Goal: Task Accomplishment & Management: Manage account settings

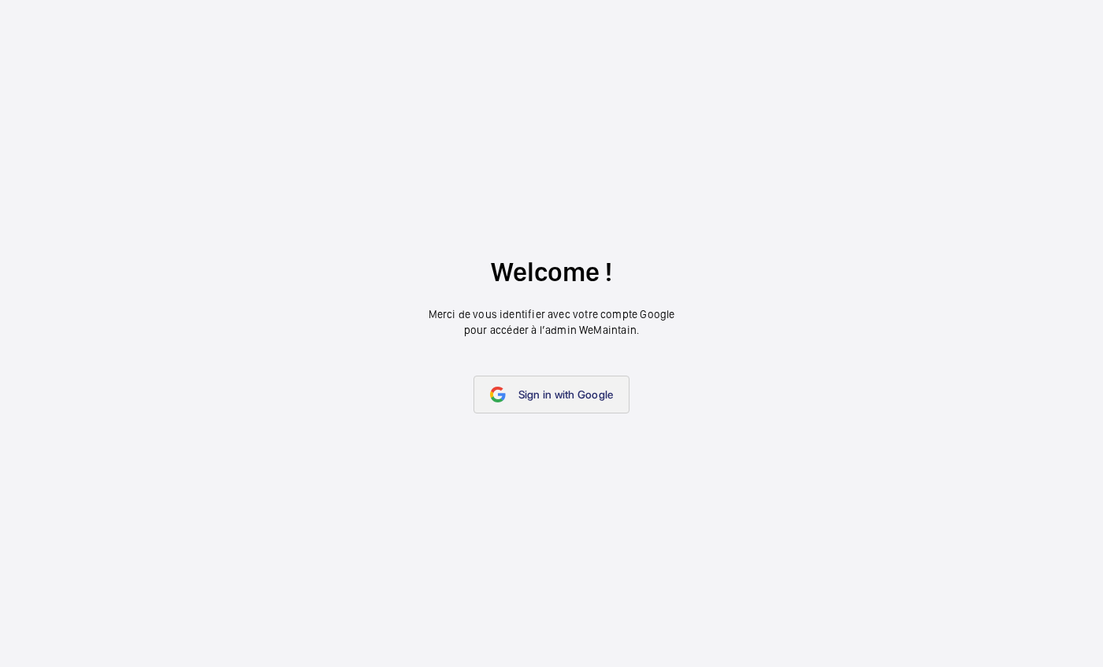
click at [492, 391] on mat-icon at bounding box center [498, 395] width 16 height 16
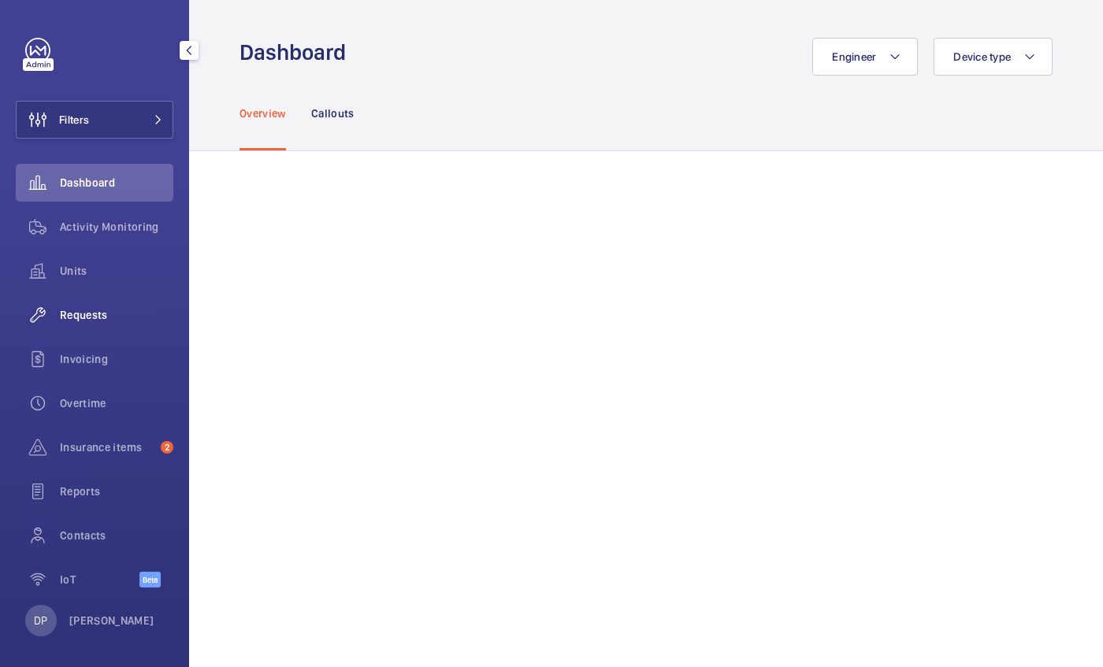
click at [80, 318] on span "Requests" at bounding box center [116, 315] width 113 height 16
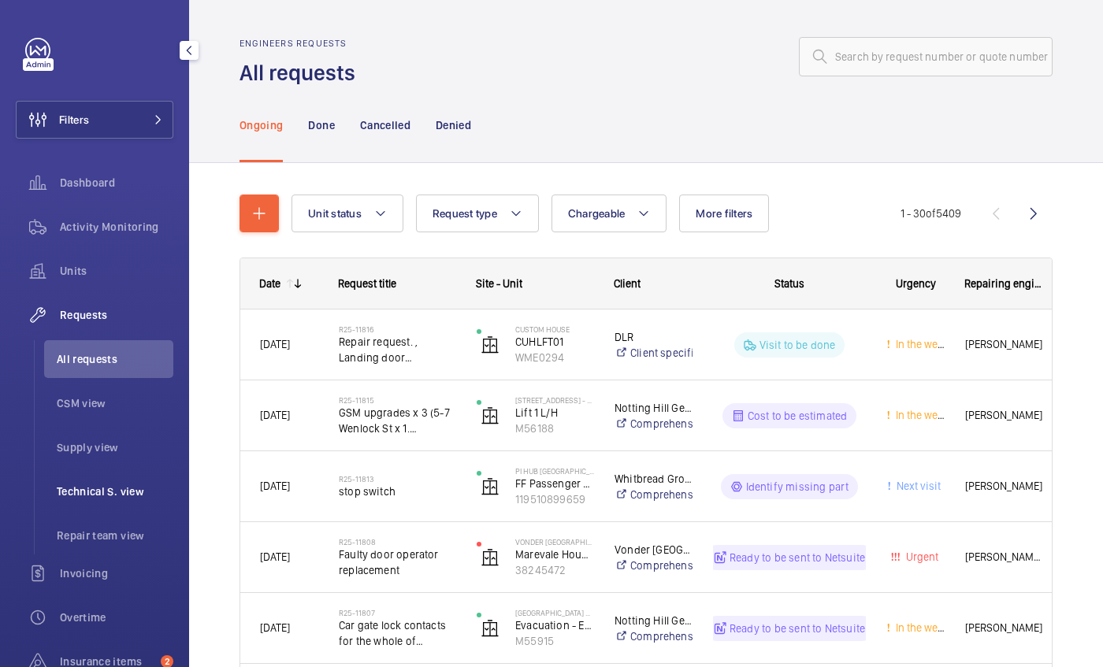
click at [91, 492] on span "Technical S. view" at bounding box center [115, 492] width 117 height 16
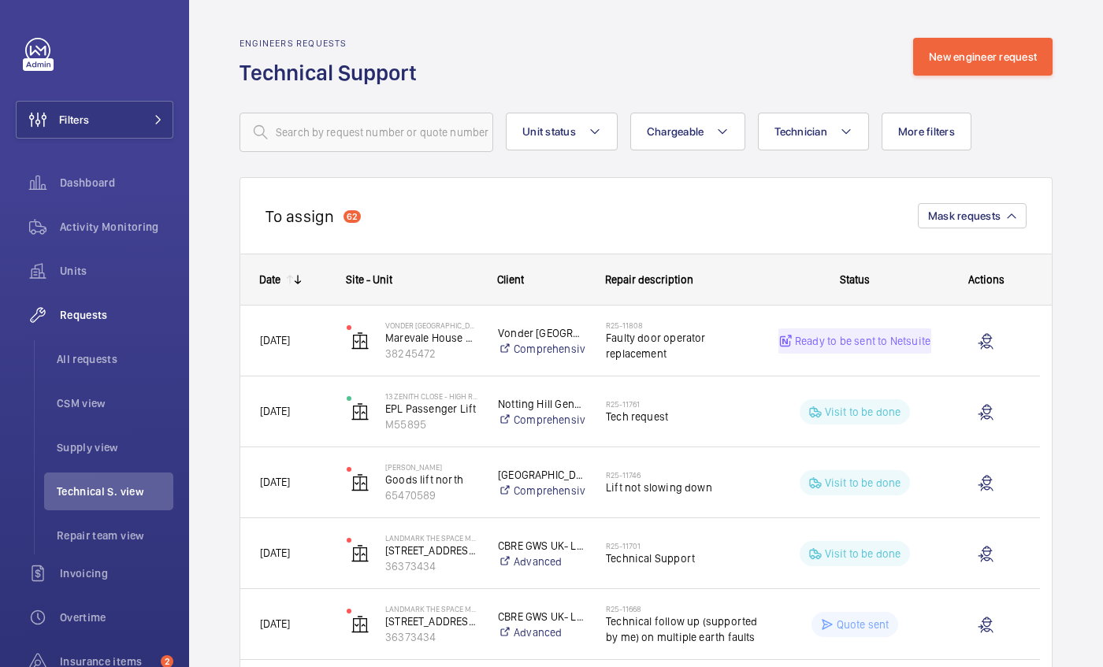
scroll to position [62, 0]
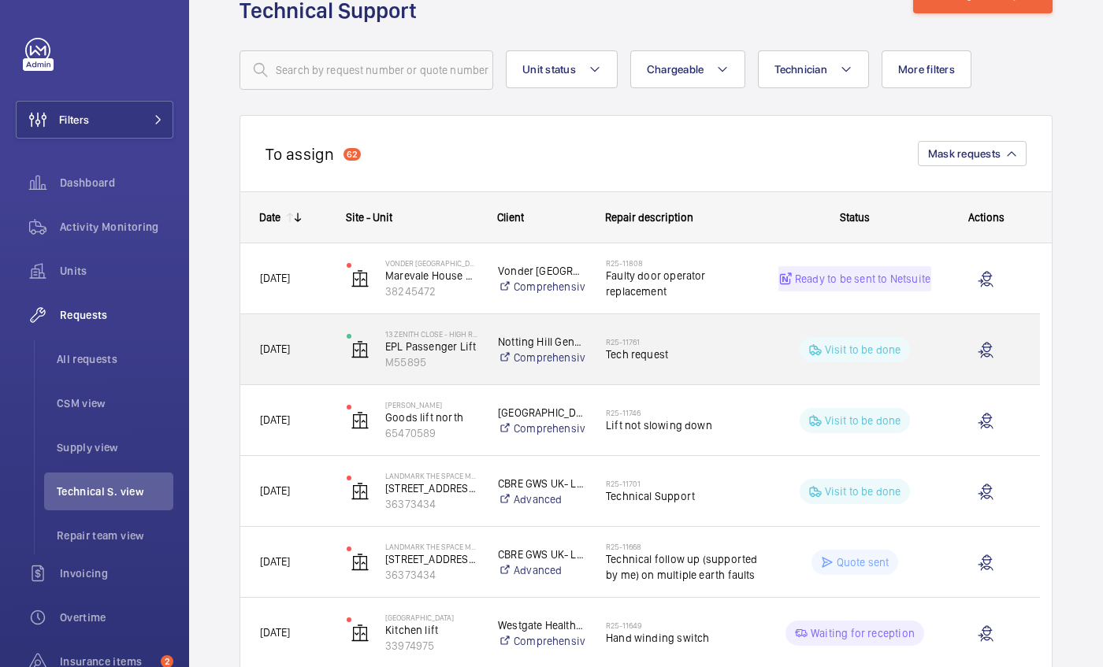
click at [313, 361] on div "[DATE]" at bounding box center [283, 350] width 85 height 50
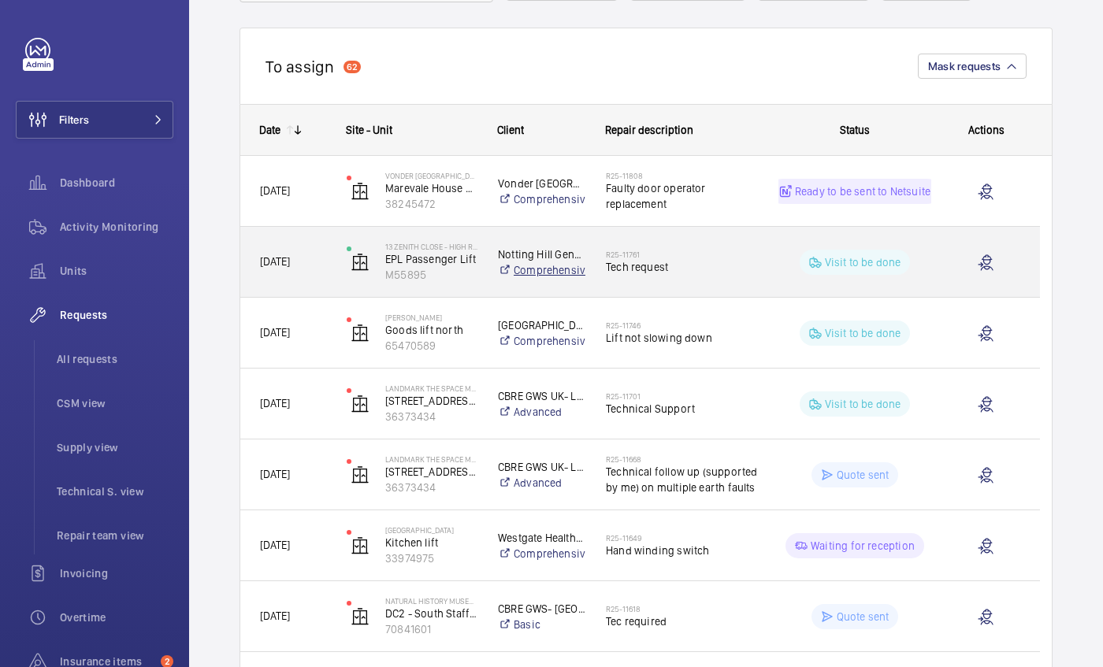
scroll to position [151, 0]
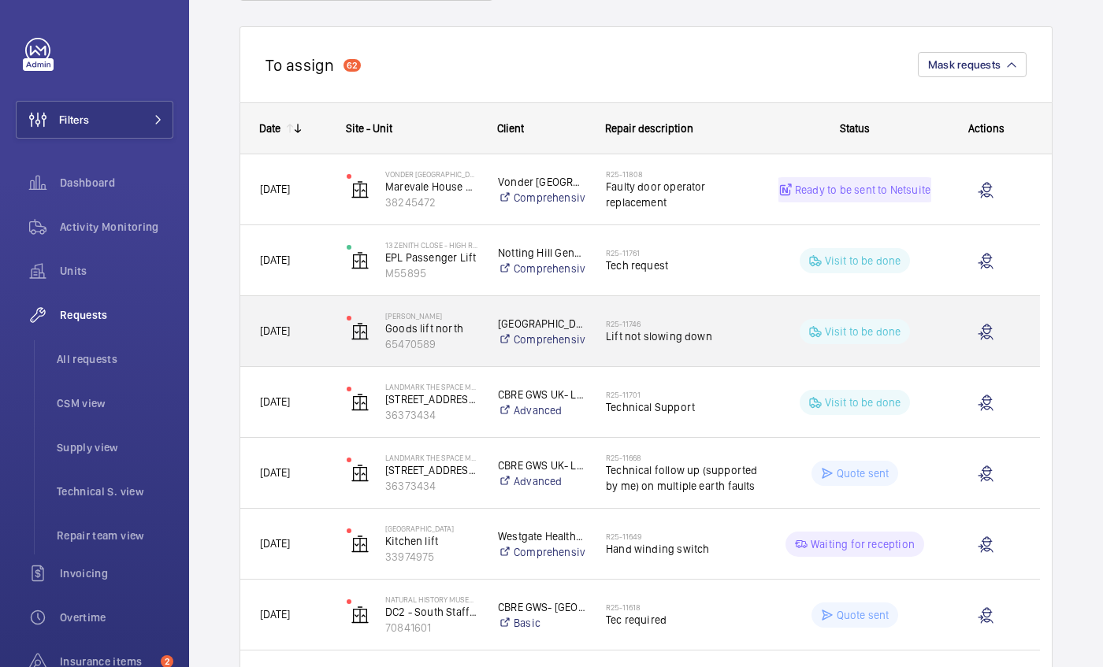
click at [290, 325] on span "[DATE]" at bounding box center [275, 331] width 30 height 13
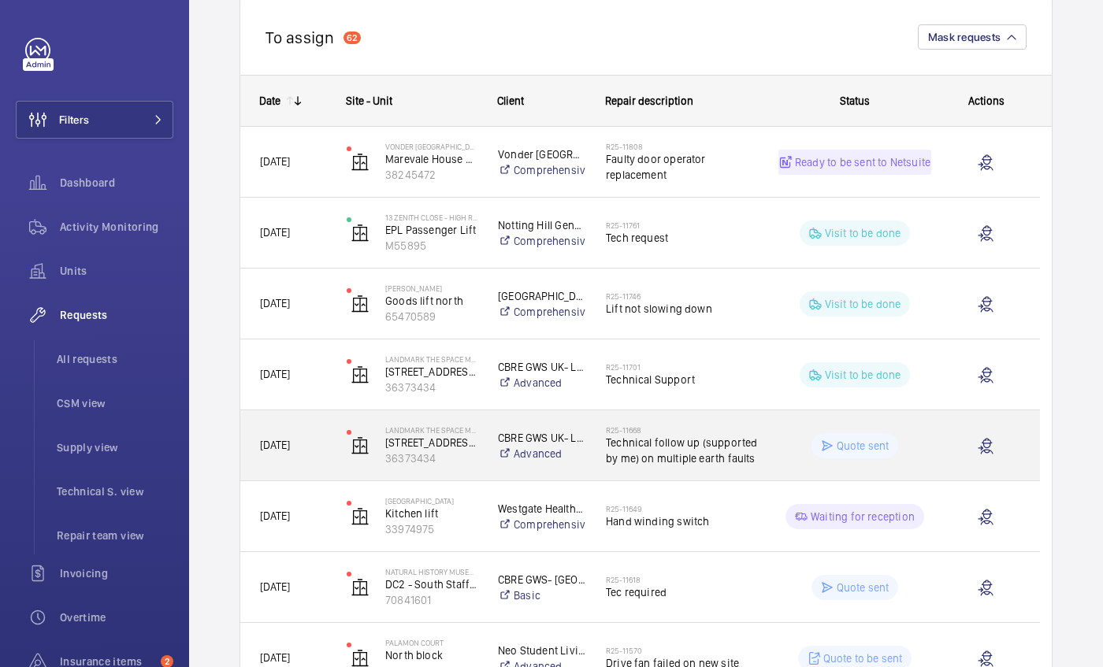
scroll to position [245, 0]
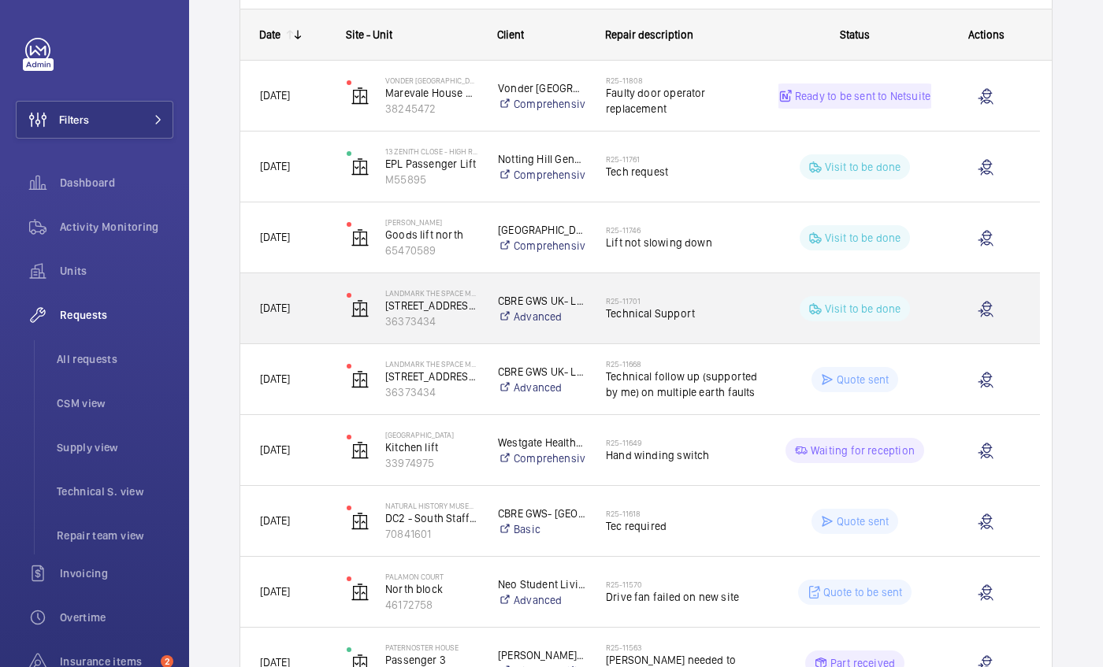
click at [271, 294] on div "[DATE]" at bounding box center [283, 309] width 85 height 50
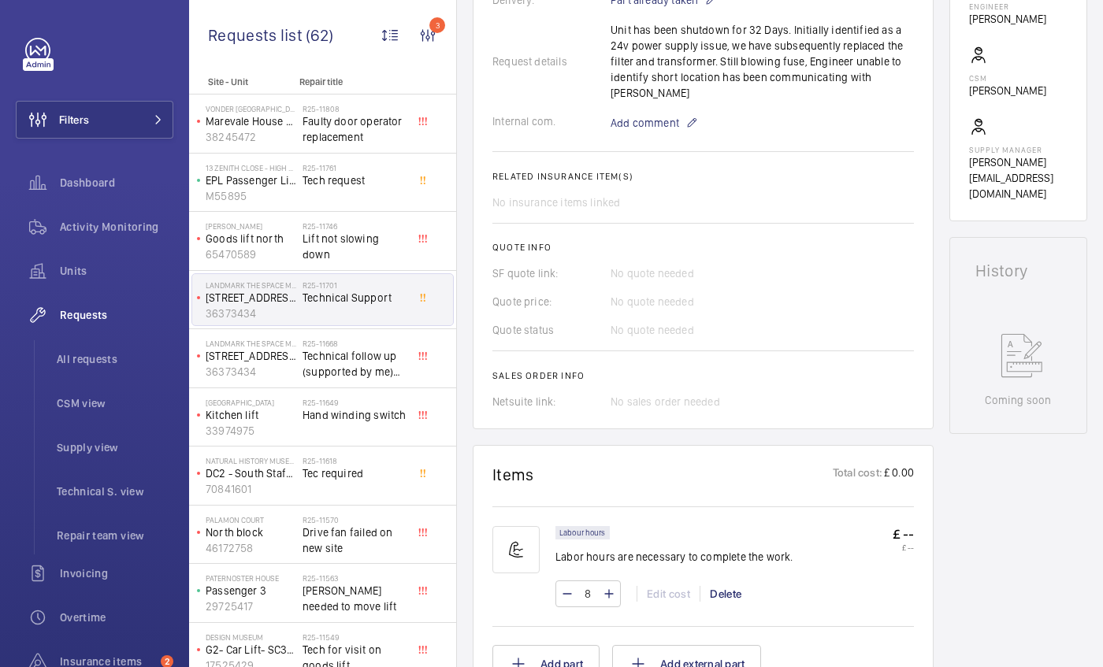
scroll to position [512, 0]
click at [298, 494] on div "[GEOGRAPHIC_DATA] DC2 - South Staff SP/L/05 70841601" at bounding box center [247, 476] width 110 height 52
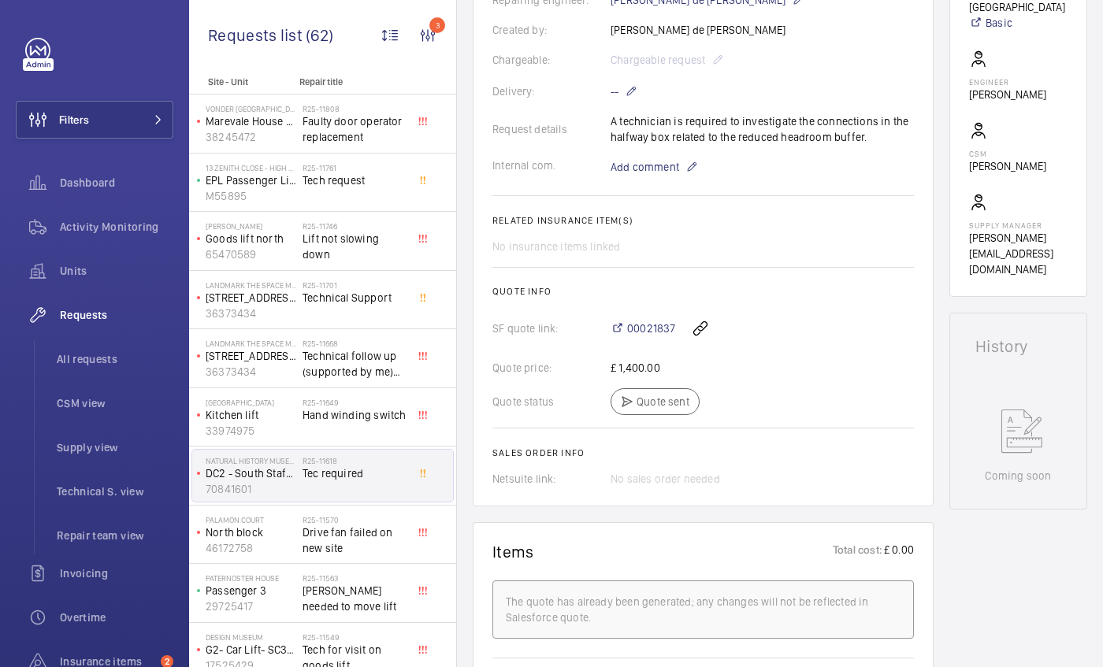
scroll to position [436, 0]
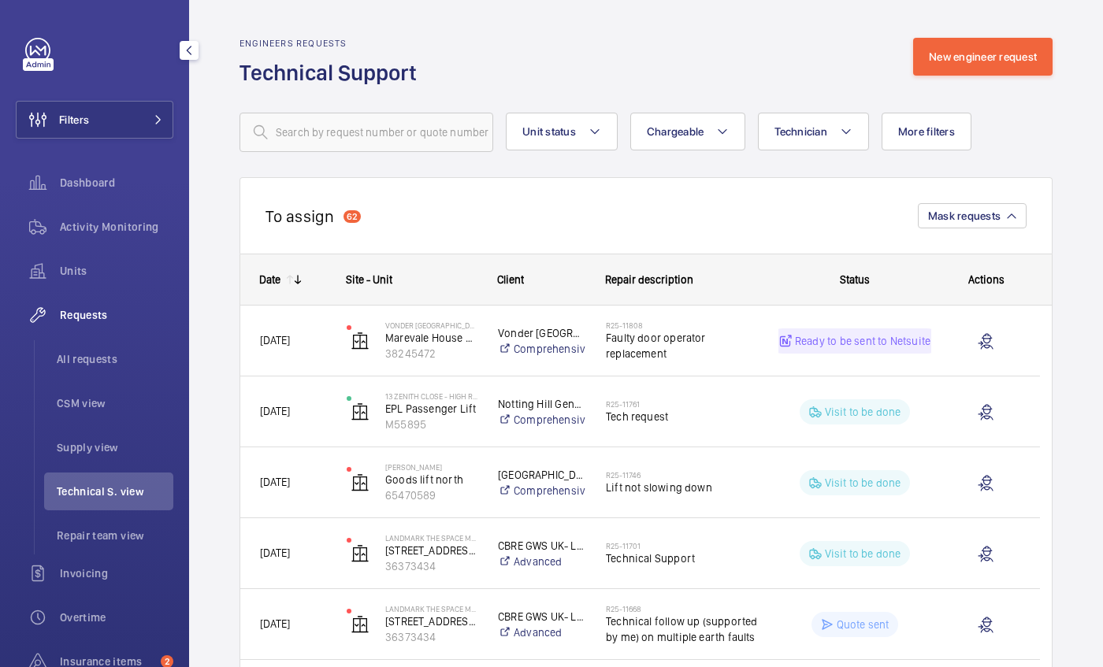
click at [65, 480] on li "Technical S. view" at bounding box center [108, 492] width 129 height 38
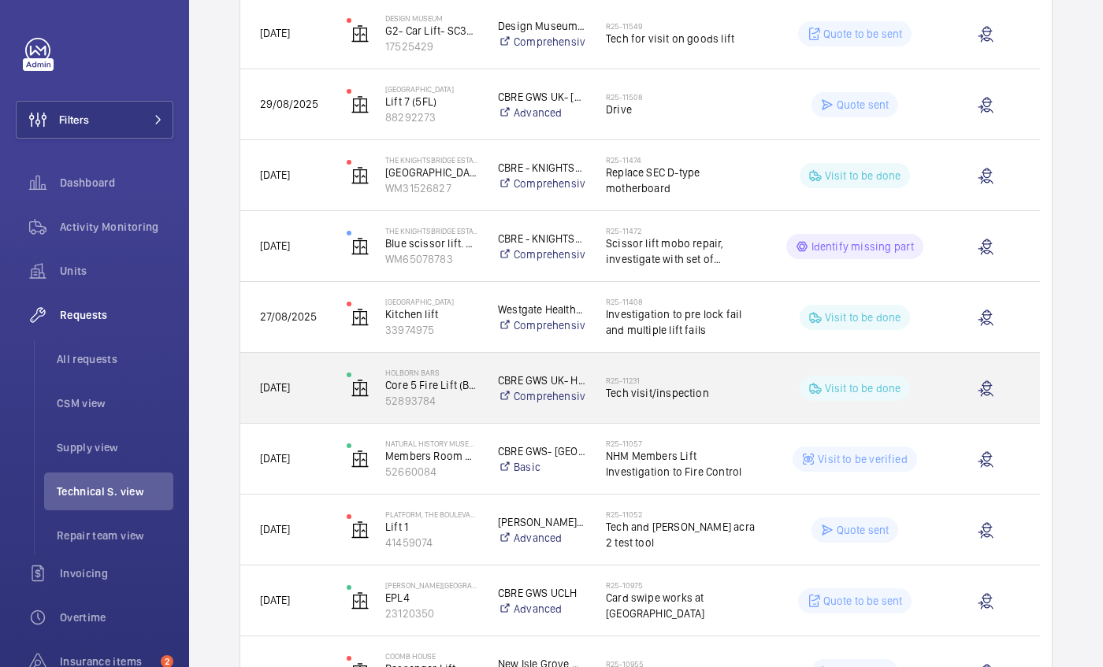
scroll to position [955, 0]
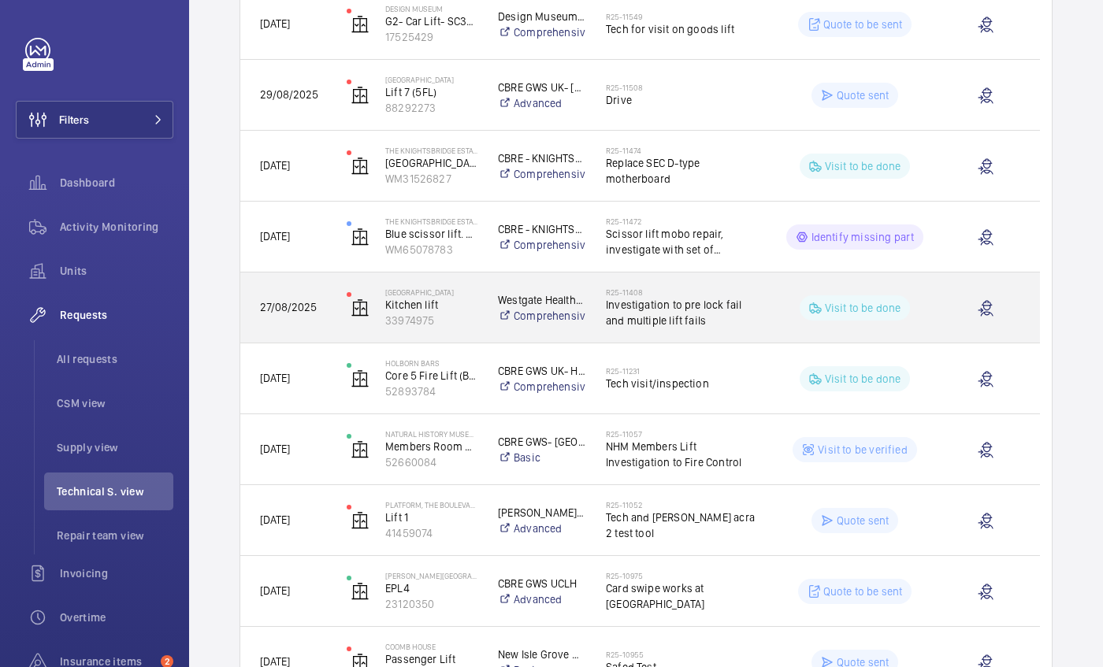
click at [313, 290] on div "27/08/2025" at bounding box center [283, 308] width 85 height 50
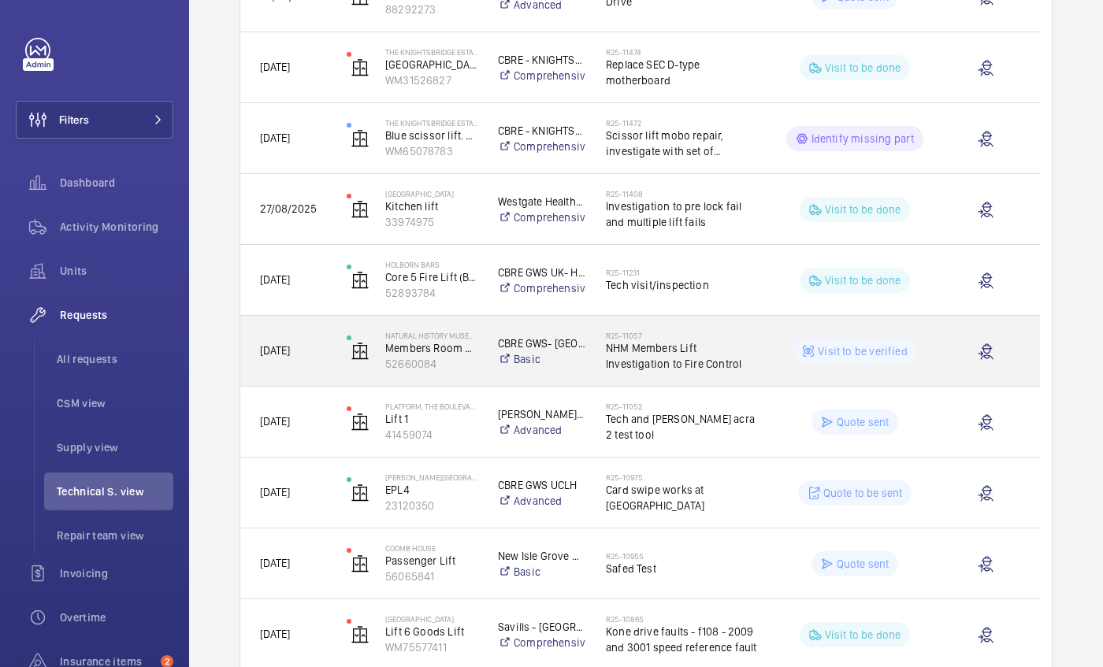
scroll to position [1054, 0]
click at [292, 326] on div "[DATE]" at bounding box center [283, 350] width 85 height 50
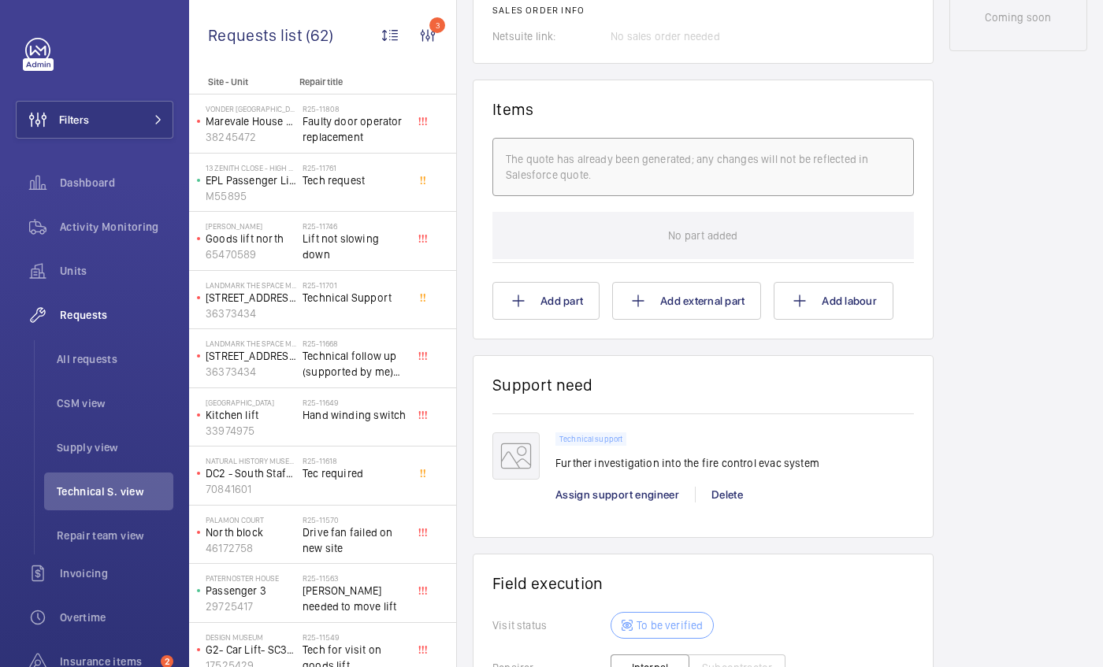
scroll to position [1175, 0]
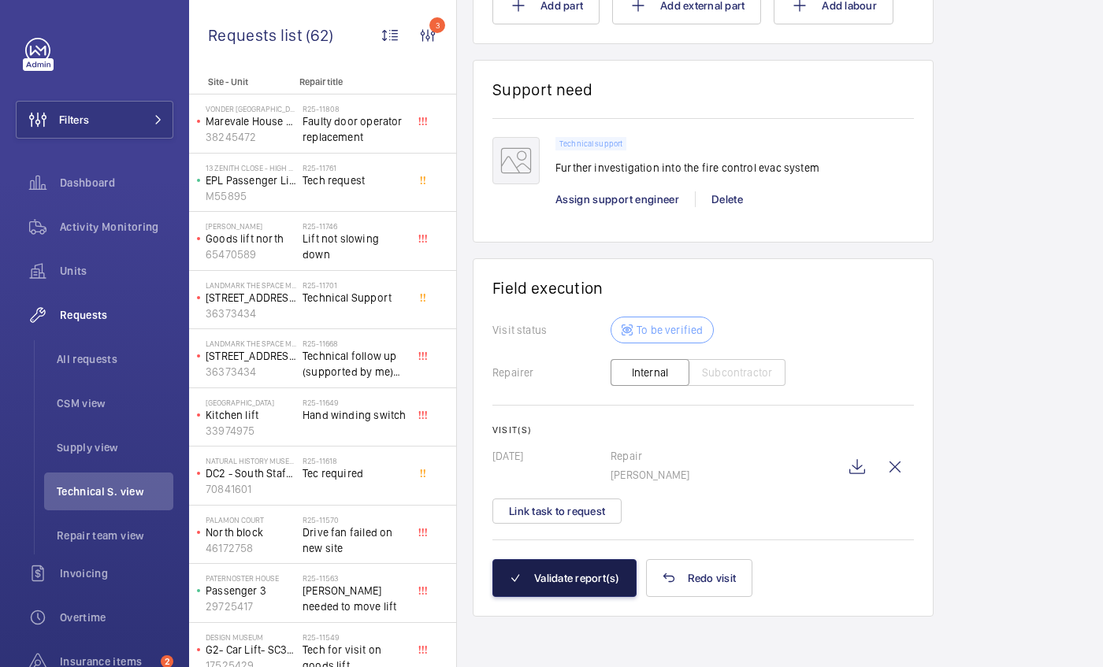
click at [574, 581] on button "Validate report(s)" at bounding box center [564, 578] width 144 height 38
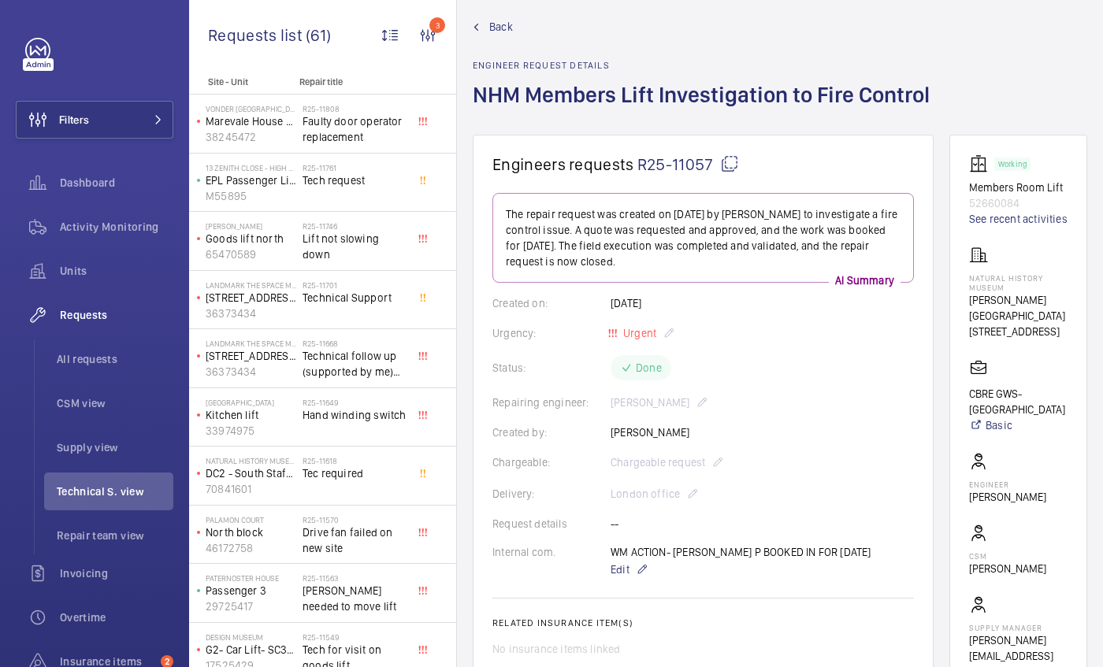
scroll to position [0, 0]
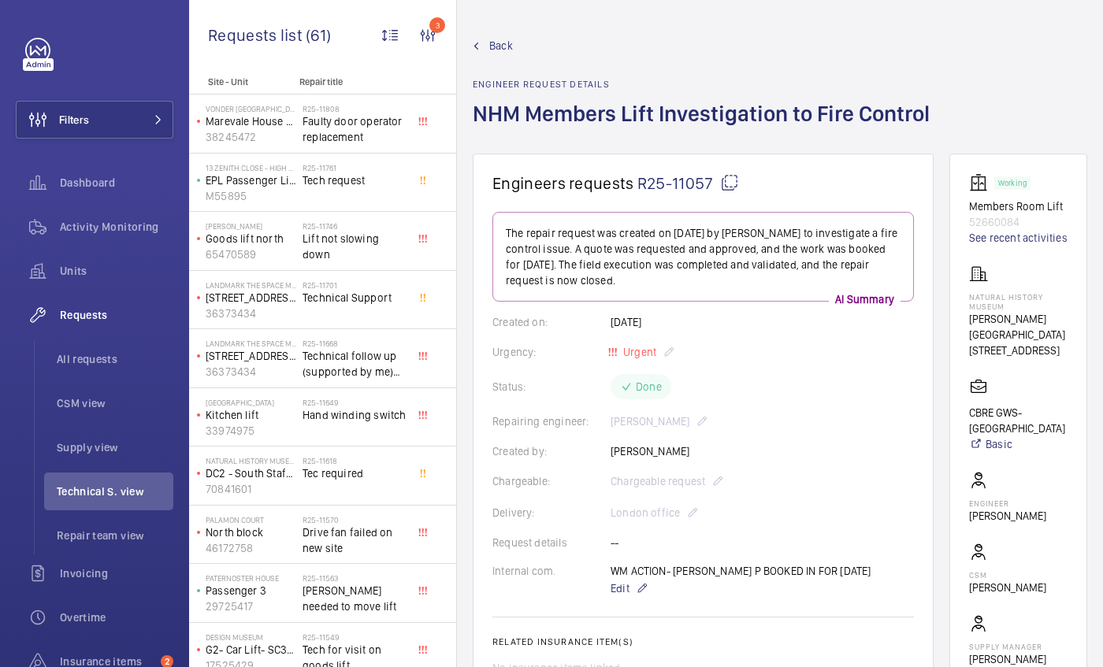
click at [484, 45] on link "Back" at bounding box center [706, 46] width 466 height 16
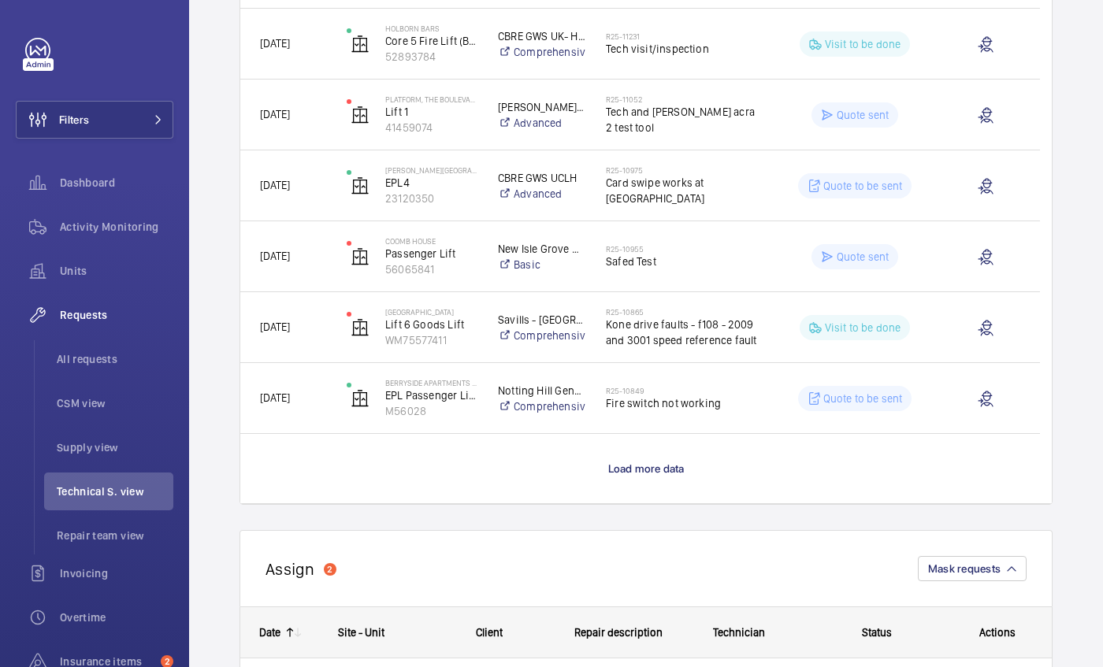
scroll to position [1292, 0]
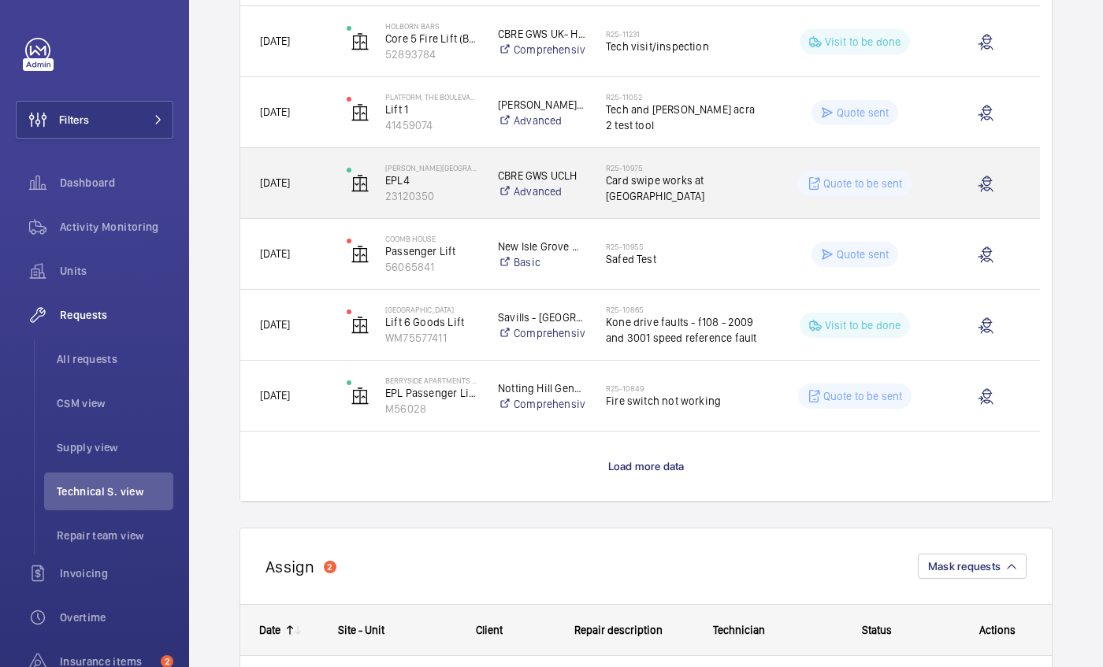
click at [634, 167] on div "R25-10975 Card swipe works at [GEOGRAPHIC_DATA]" at bounding box center [682, 184] width 152 height 46
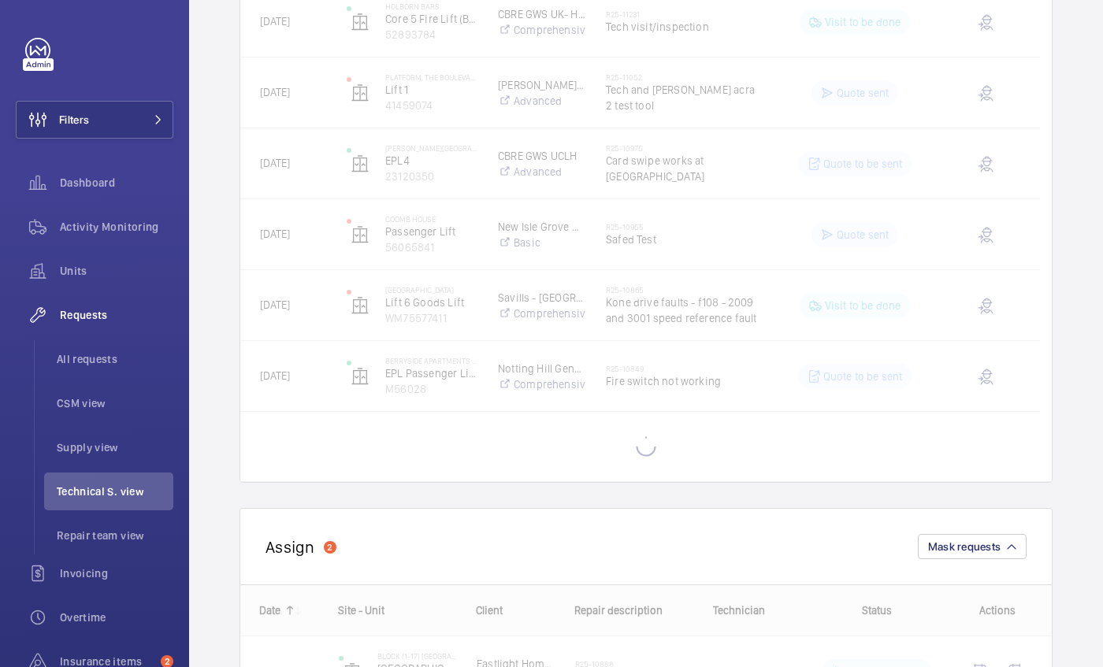
scroll to position [1387, 0]
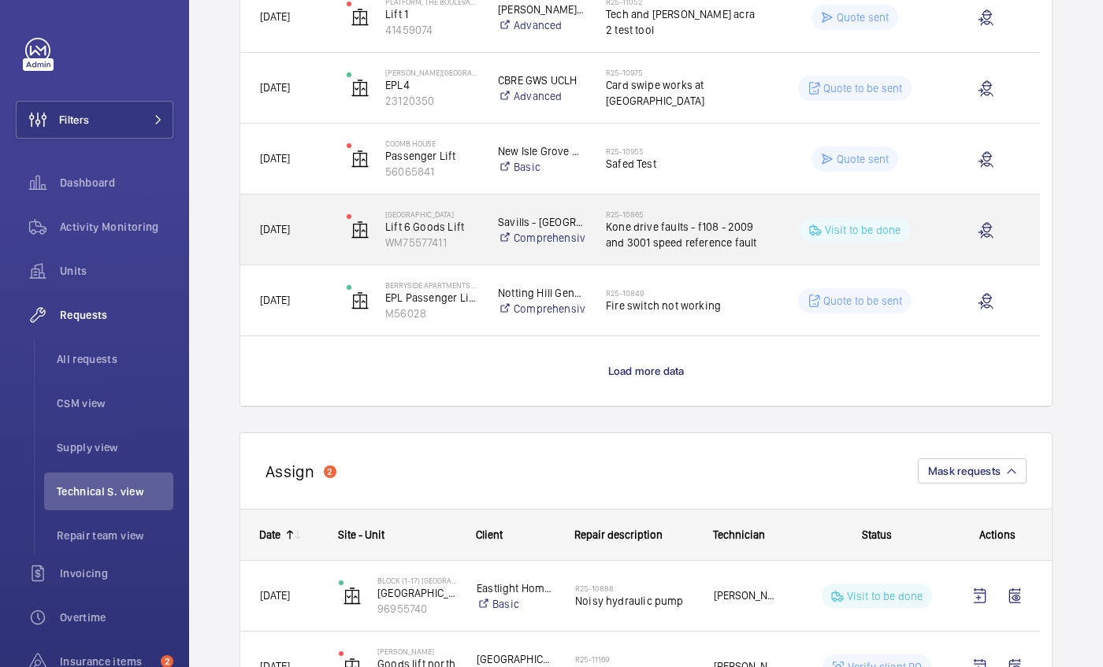
click at [278, 221] on span "[DATE]" at bounding box center [293, 230] width 66 height 18
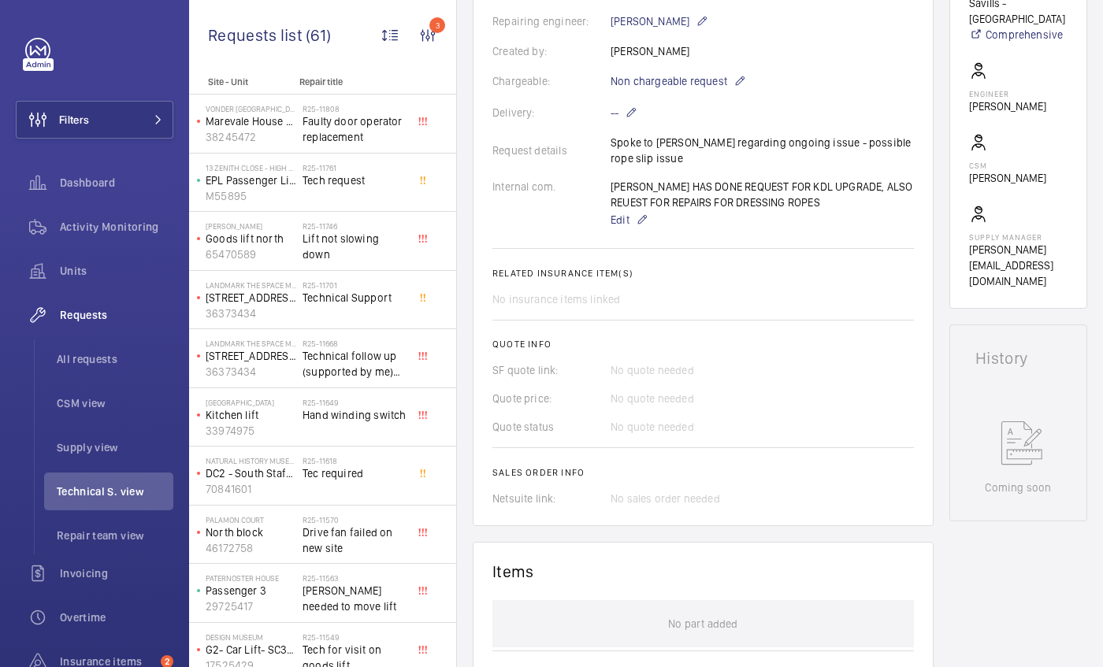
scroll to position [430, 0]
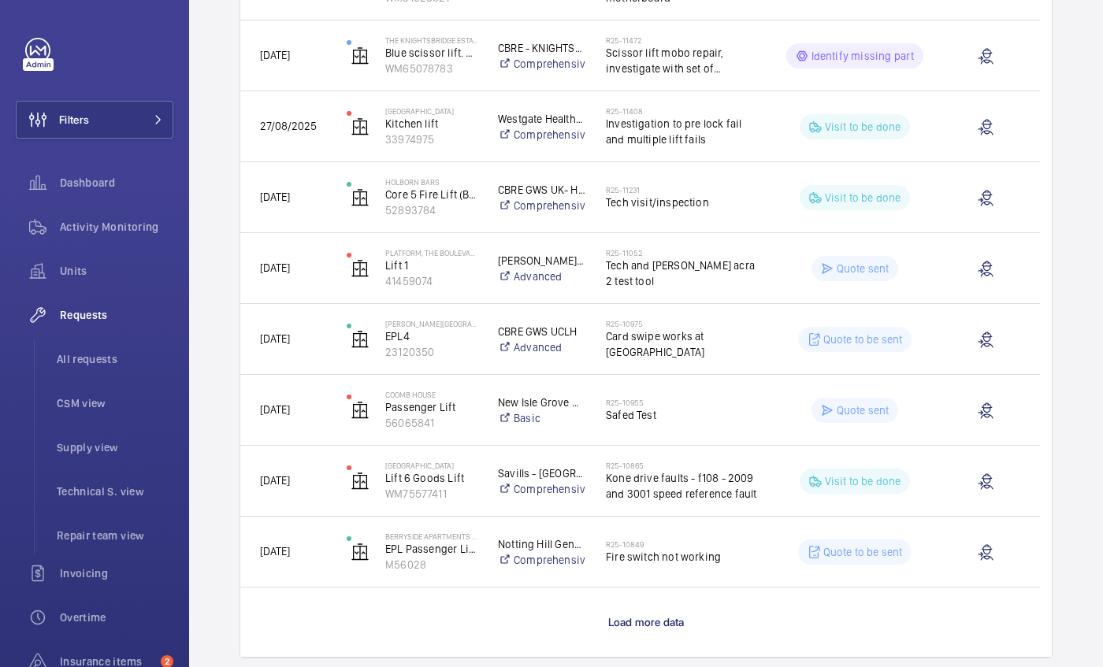
scroll to position [1222, 0]
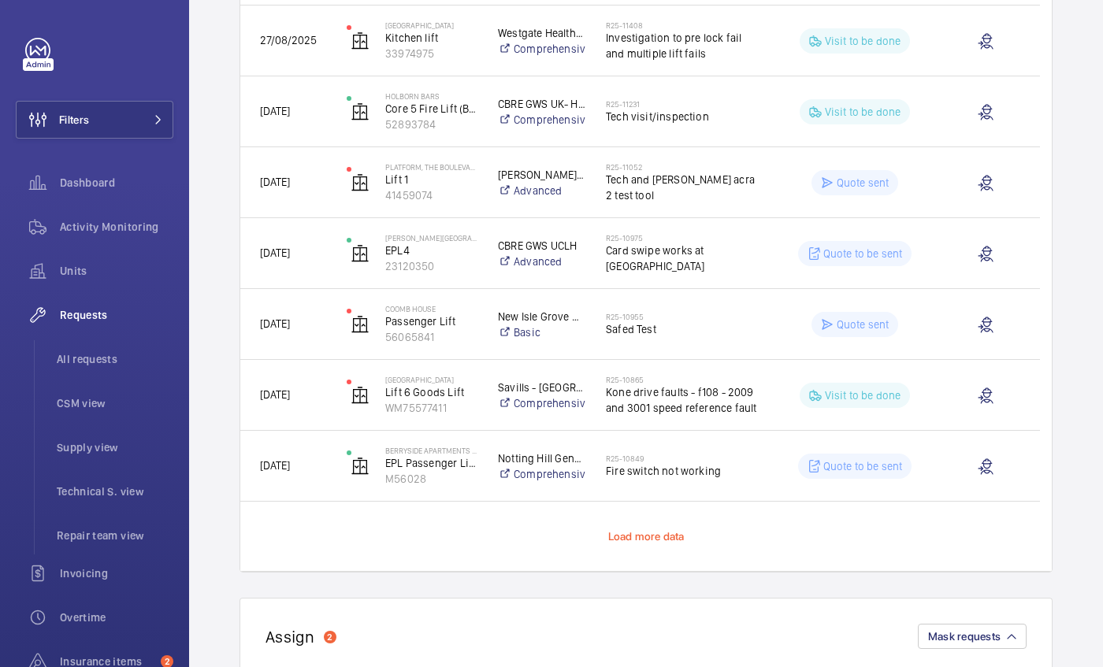
click at [655, 536] on span "Load more data" at bounding box center [646, 536] width 76 height 13
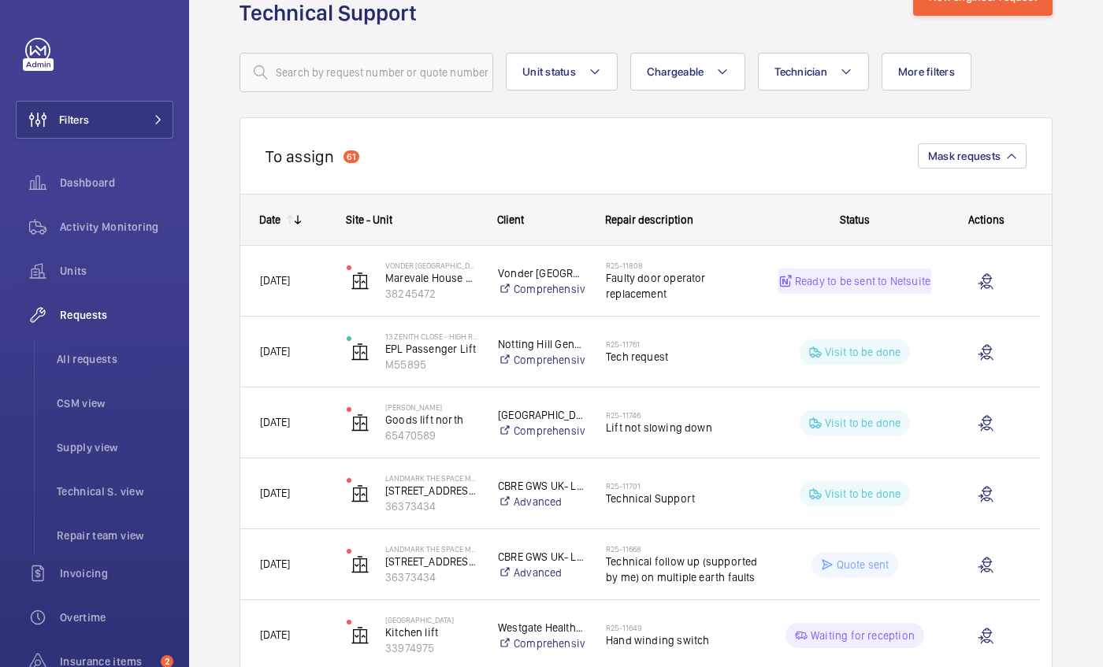
scroll to position [0, 0]
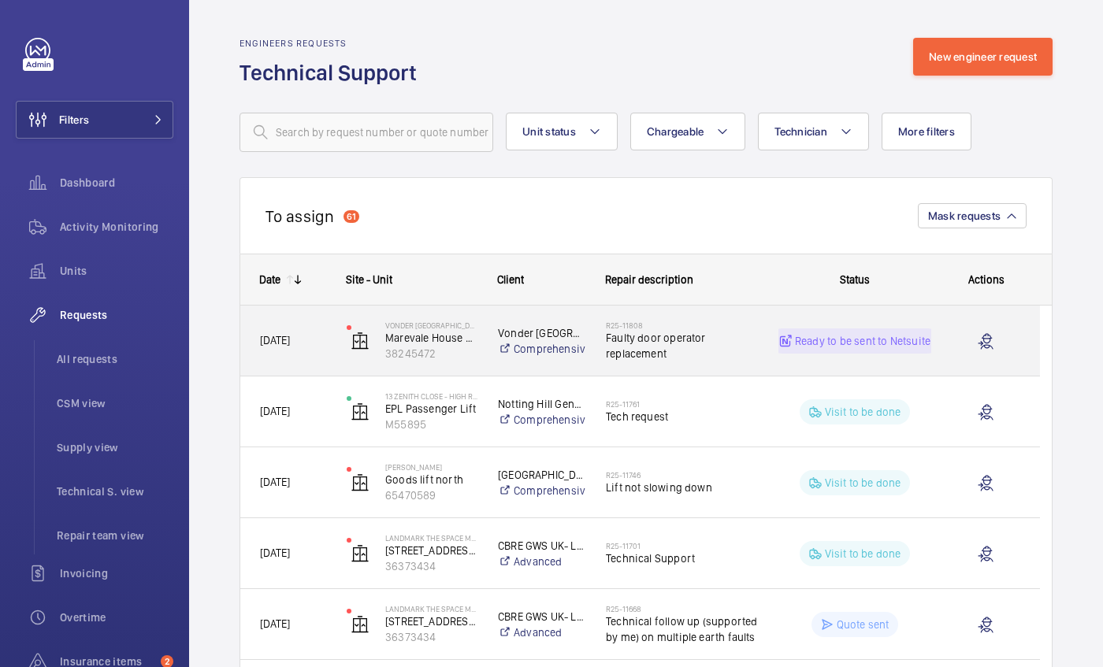
click at [249, 328] on div "[DATE]" at bounding box center [283, 341] width 85 height 50
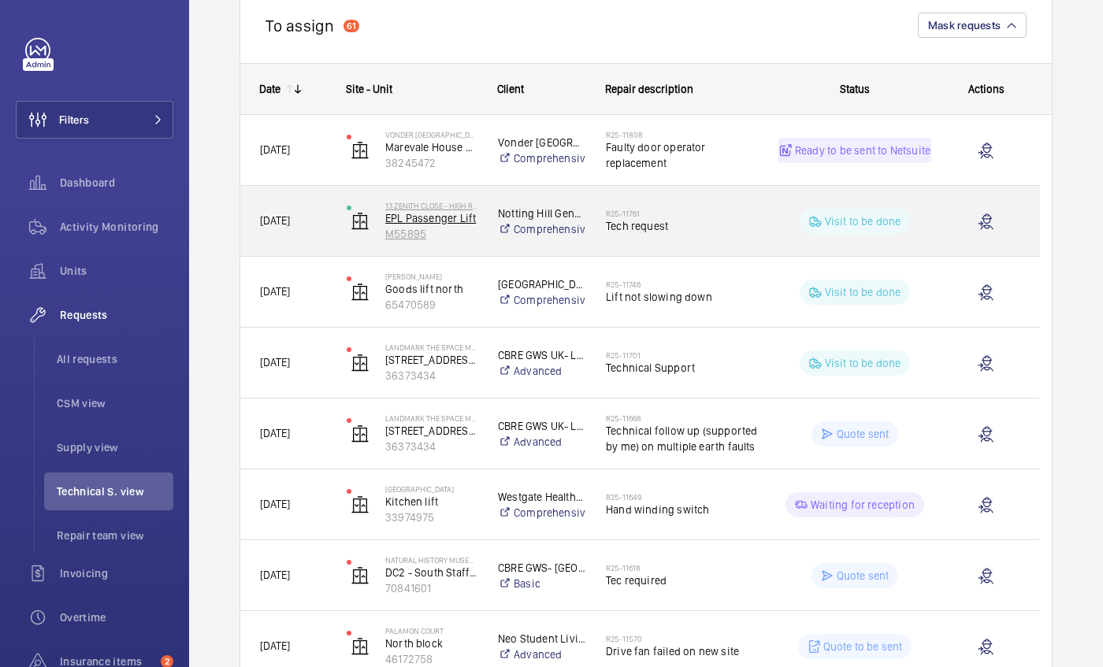
scroll to position [191, 0]
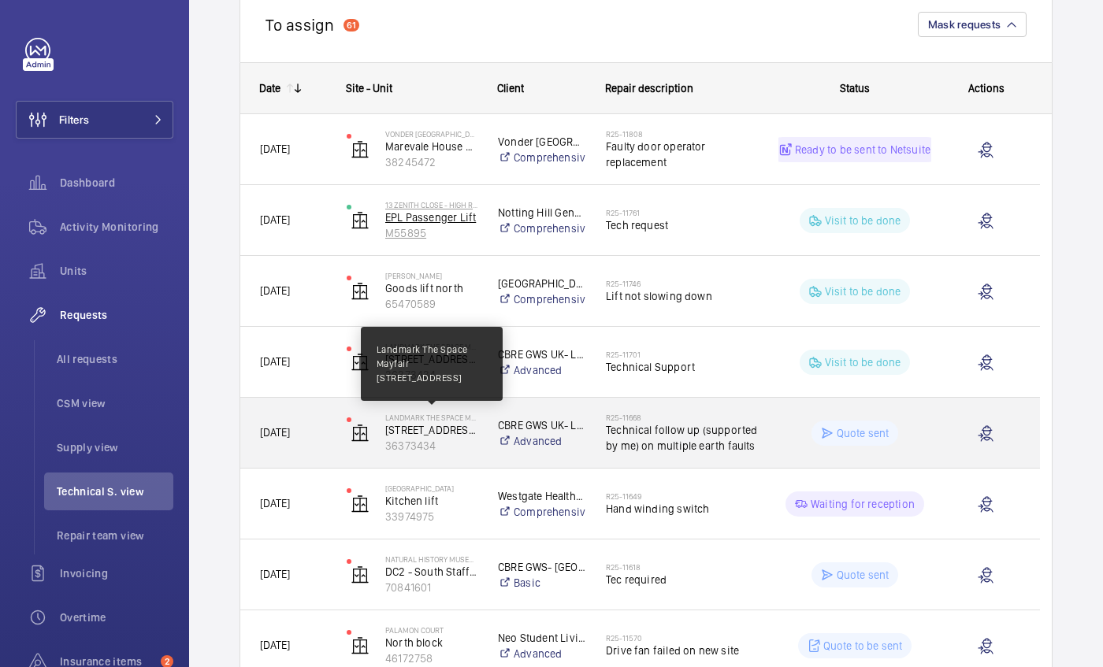
click at [458, 417] on p "Landmark The Space Mayfair" at bounding box center [431, 417] width 92 height 9
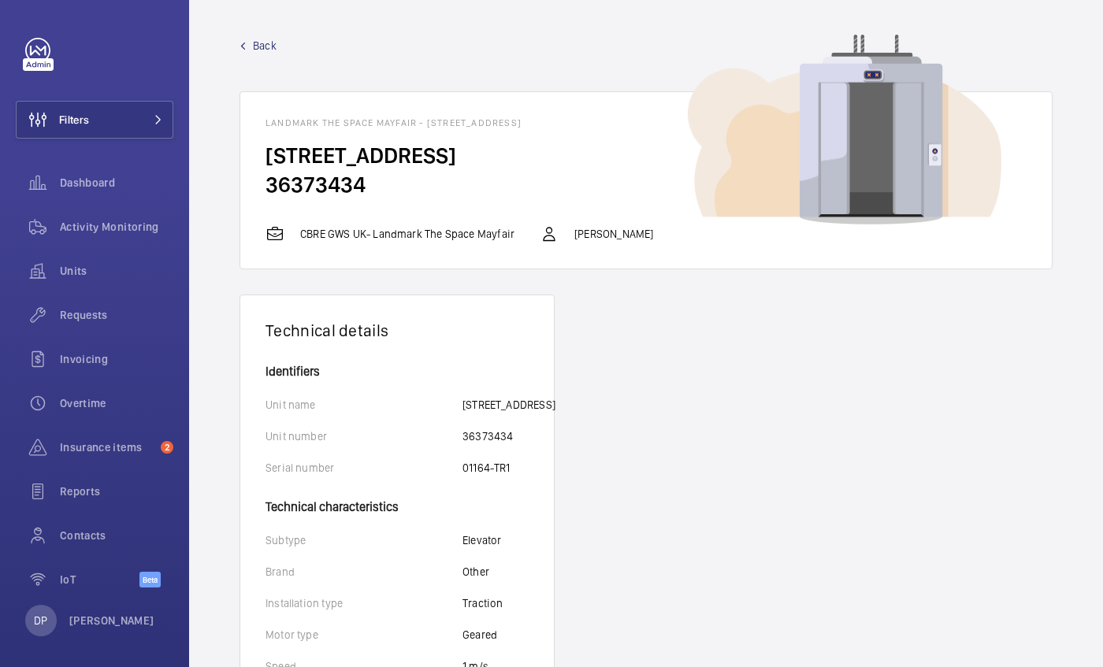
click at [259, 42] on span "Back" at bounding box center [265, 46] width 24 height 16
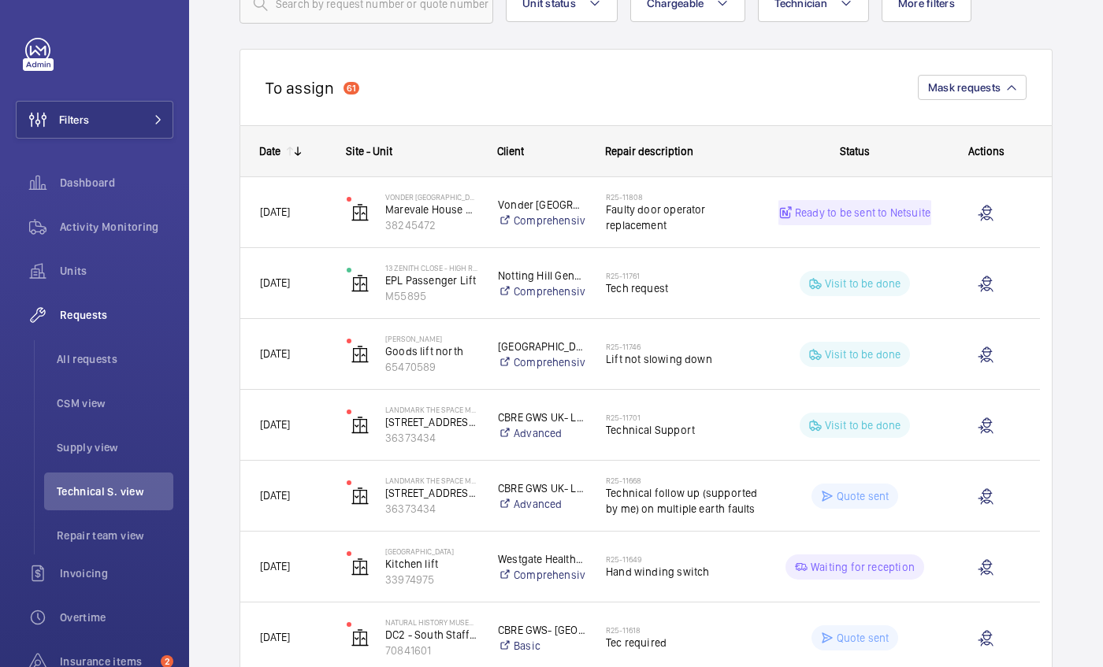
scroll to position [164, 0]
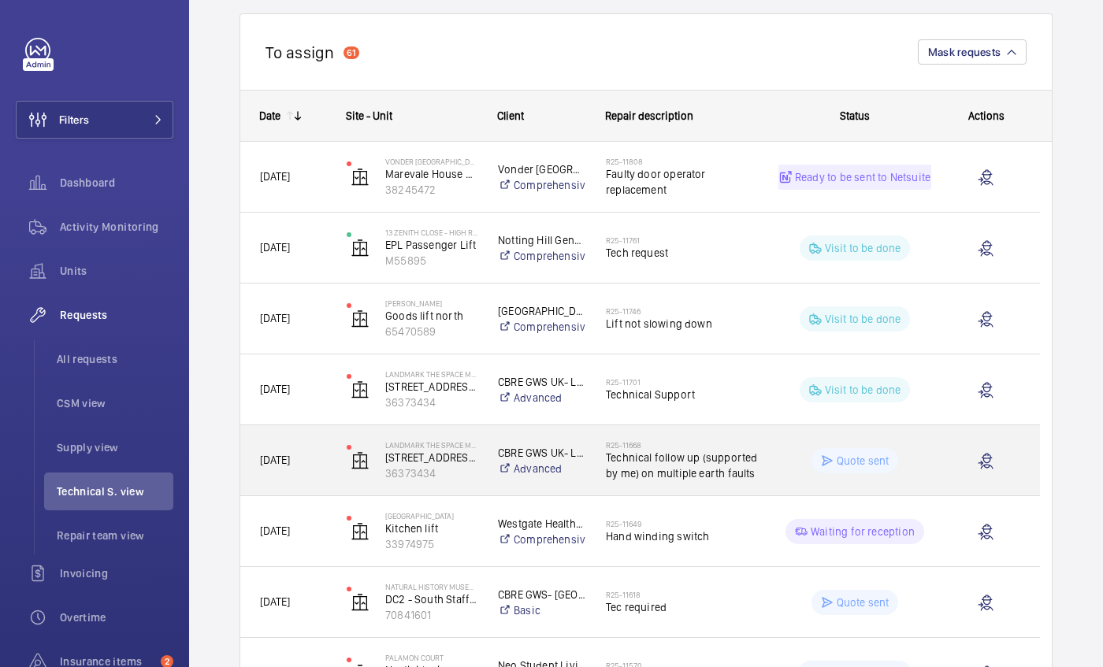
click at [287, 440] on div "[DATE]" at bounding box center [283, 461] width 85 height 50
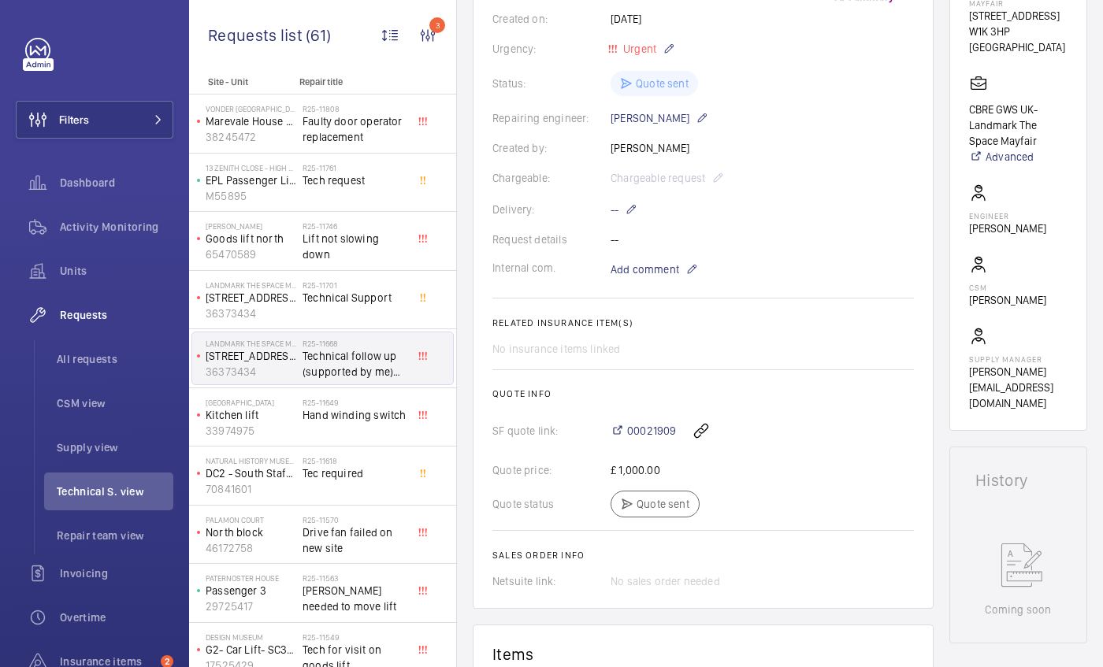
scroll to position [332, 0]
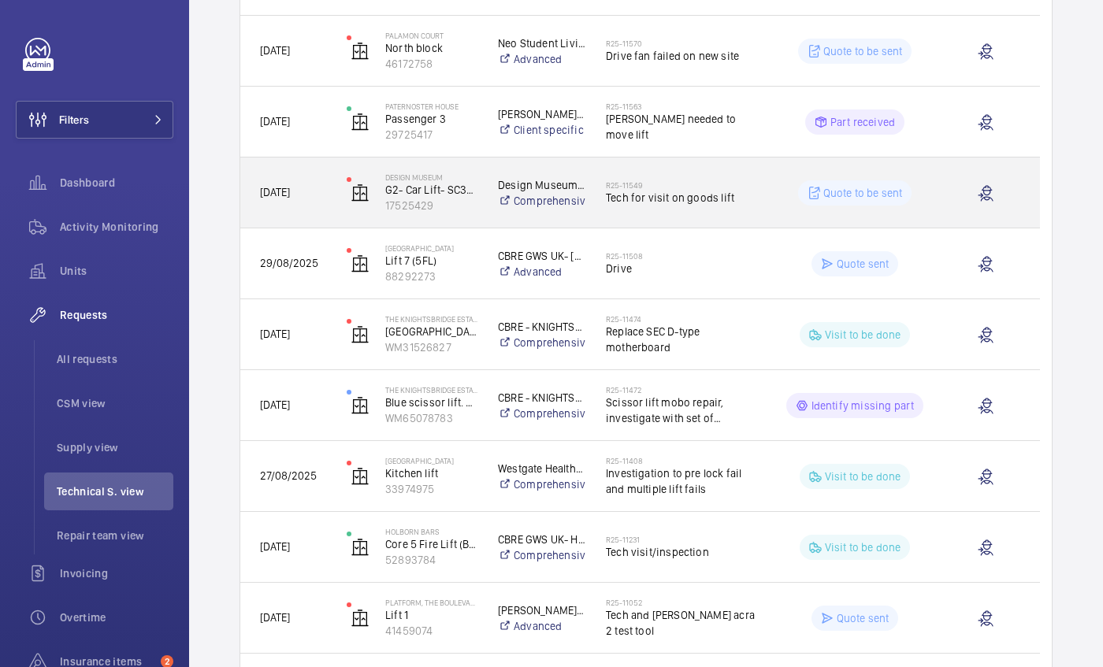
scroll to position [785, 0]
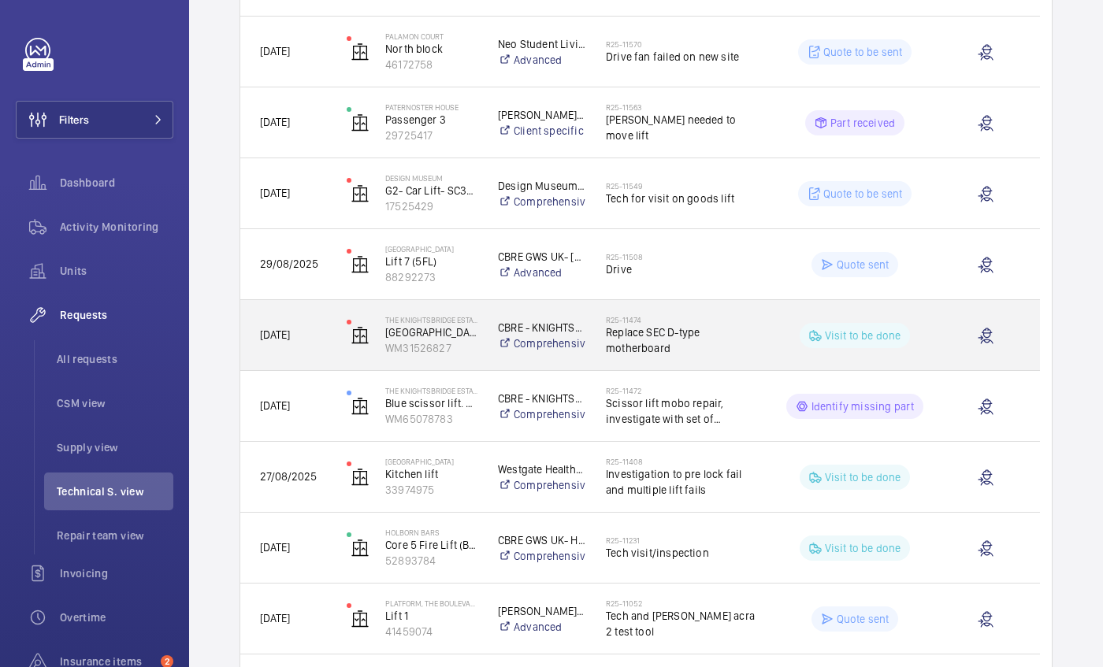
click at [287, 322] on div "[DATE]" at bounding box center [283, 335] width 85 height 50
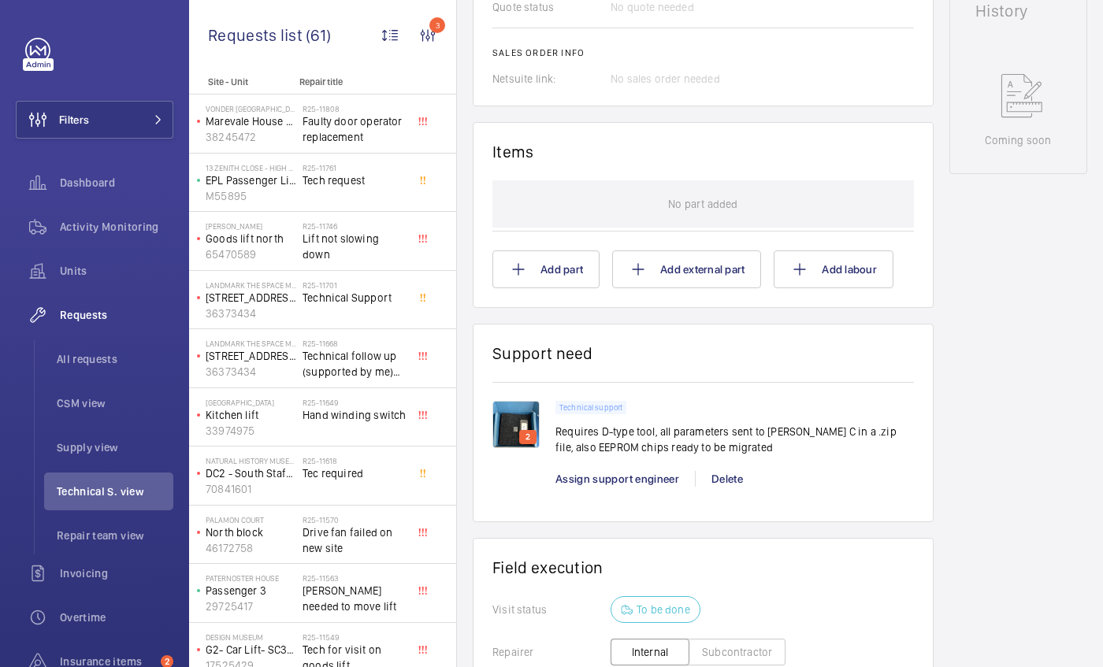
scroll to position [774, 0]
